Goal: Navigation & Orientation: Find specific page/section

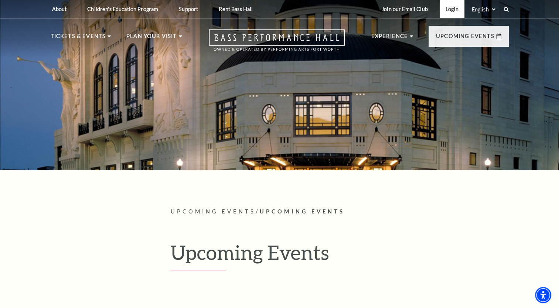
click at [449, 9] on link "Login" at bounding box center [452, 9] width 25 height 18
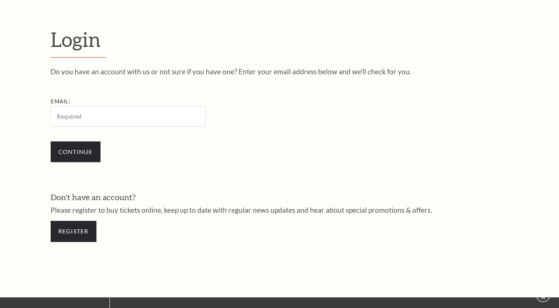
scroll to position [218, 0]
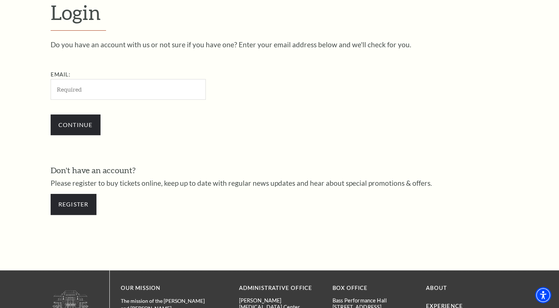
click at [71, 90] on input "Email:" at bounding box center [128, 89] width 155 height 20
type input "[EMAIL_ADDRESS][DOMAIN_NAME]"
click at [81, 126] on input "Continue" at bounding box center [76, 125] width 50 height 21
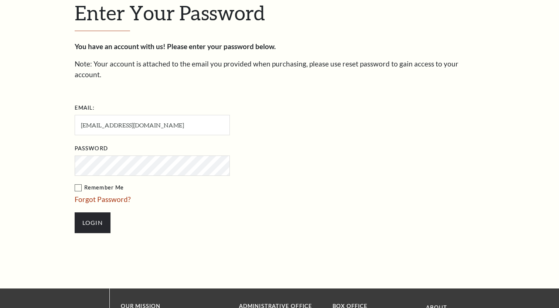
scroll to position [225, 0]
drag, startPoint x: 77, startPoint y: 178, endPoint x: 90, endPoint y: 201, distance: 26.6
click at [77, 183] on label "Remember Me" at bounding box center [189, 187] width 229 height 9
click at [0, 0] on input "Remember Me" at bounding box center [0, 0] width 0 height 0
click at [92, 212] on input "Login" at bounding box center [93, 222] width 36 height 21
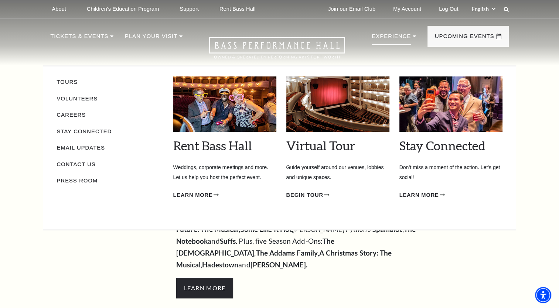
click at [385, 36] on p "Experience" at bounding box center [391, 38] width 39 height 13
click at [405, 38] on p "Experience" at bounding box center [391, 38] width 39 height 13
drag, startPoint x: 64, startPoint y: 99, endPoint x: 105, endPoint y: 106, distance: 42.0
click at [64, 99] on link "Volunteers" at bounding box center [77, 99] width 41 height 6
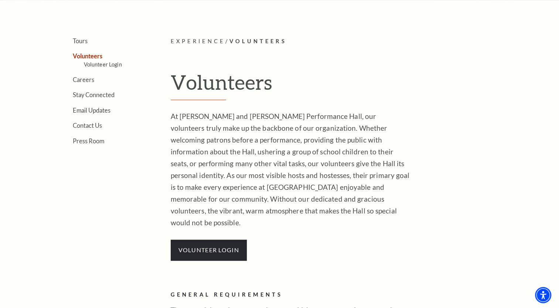
scroll to position [185, 0]
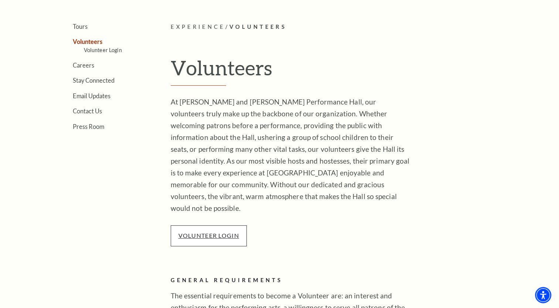
click at [215, 232] on link "VOLUNTEER LOGIN" at bounding box center [208, 235] width 61 height 7
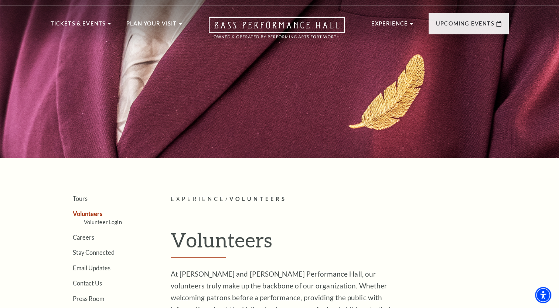
scroll to position [0, 0]
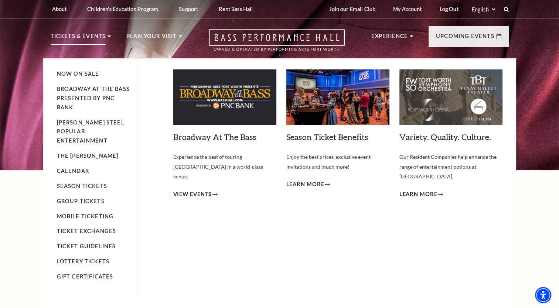
click at [86, 36] on p "Tickets & Events" at bounding box center [78, 38] width 55 height 13
click at [82, 168] on link "Calendar" at bounding box center [73, 171] width 32 height 6
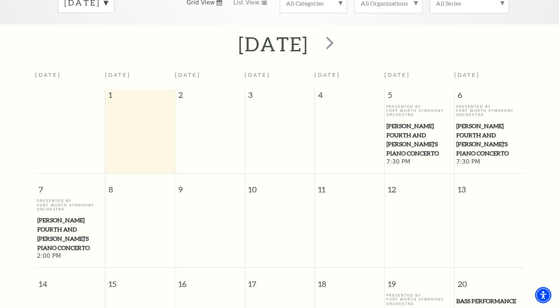
scroll to position [139, 0]
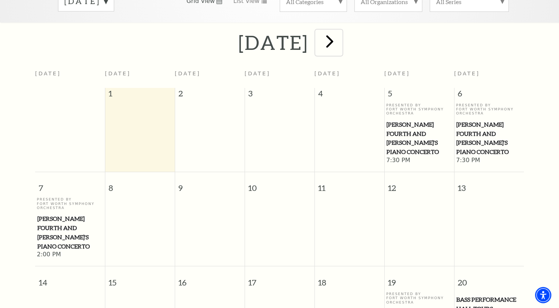
click at [340, 31] on span "next" at bounding box center [329, 41] width 21 height 21
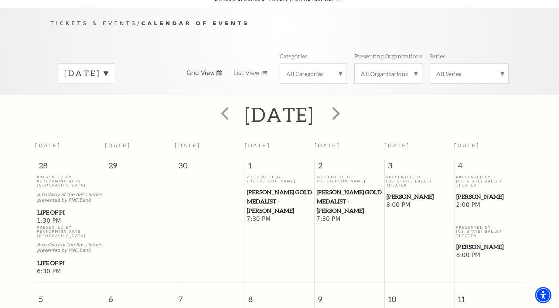
scroll to position [65, 0]
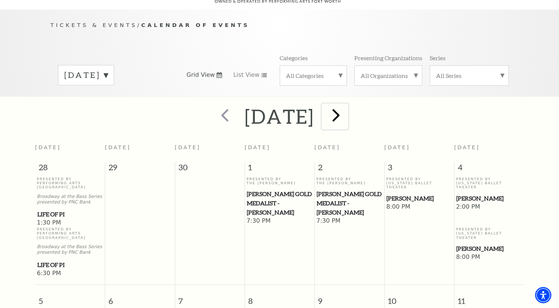
click at [346, 106] on span "next" at bounding box center [335, 115] width 21 height 21
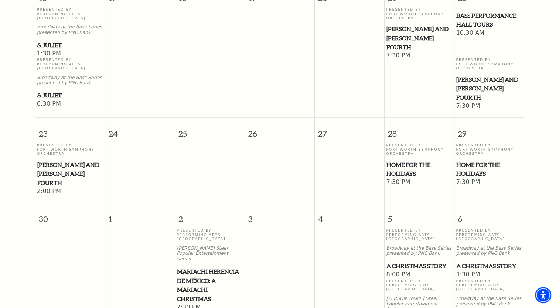
scroll to position [656, 0]
